Goal: Transaction & Acquisition: Purchase product/service

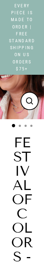
select select "3"
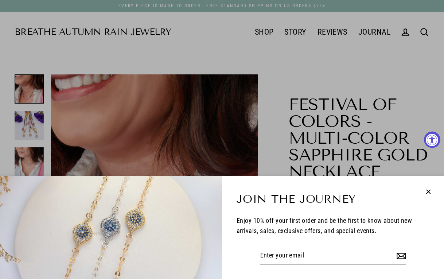
click at [44, 190] on icon "button" at bounding box center [427, 191] width 9 height 9
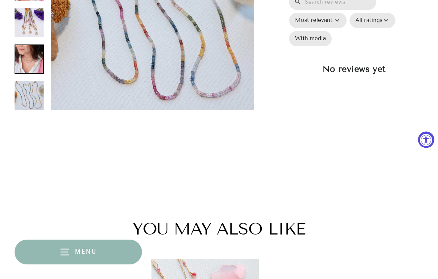
scroll to position [972, 0]
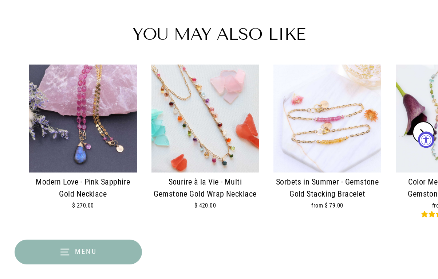
click at [44, 117] on img at bounding box center [206, 118] width 108 height 108
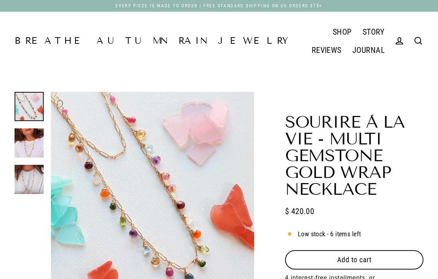
click at [325, 250] on button "Add to cart" at bounding box center [354, 259] width 138 height 19
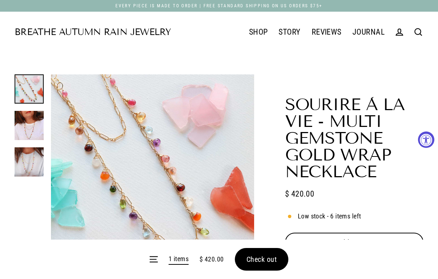
select select "3"
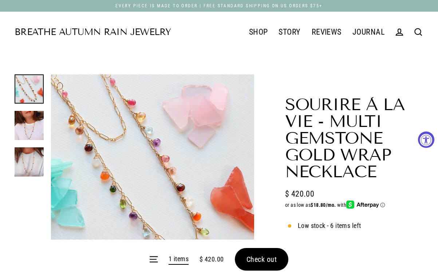
click at [265, 260] on form "Menu 1 items $ 420.00 Check out" at bounding box center [219, 258] width 438 height 39
click at [250, 262] on span "Check out" at bounding box center [262, 259] width 31 height 9
